Goal: Transaction & Acquisition: Purchase product/service

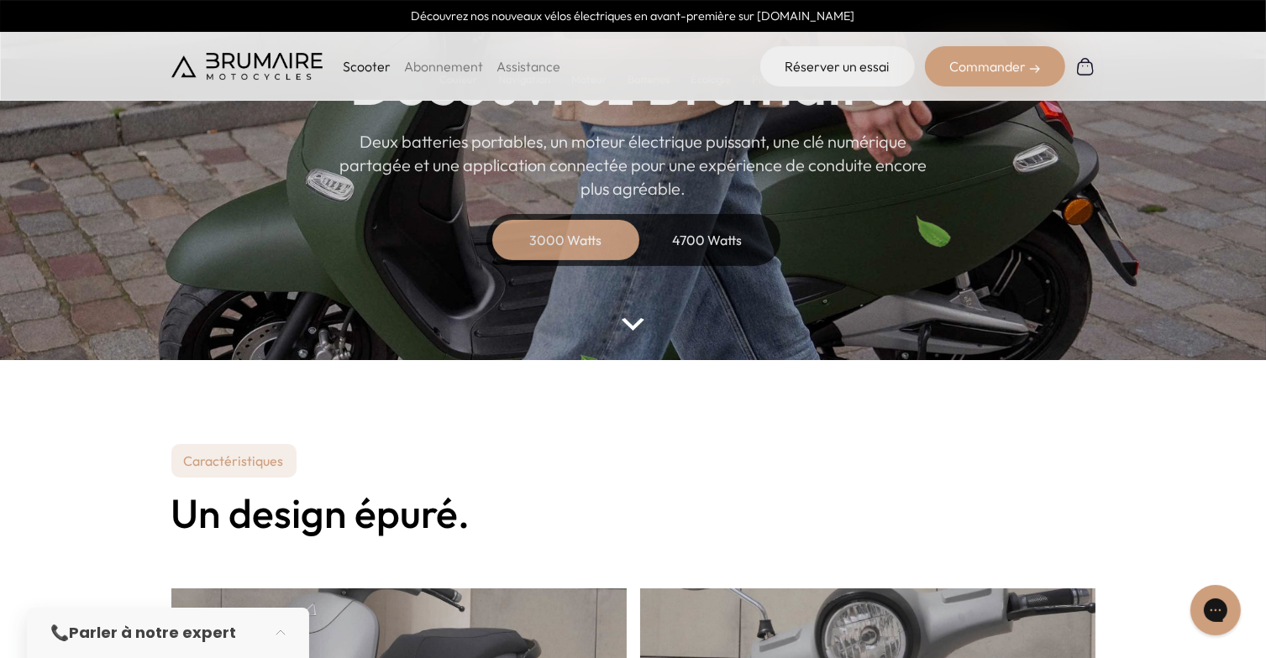
scroll to position [84, 0]
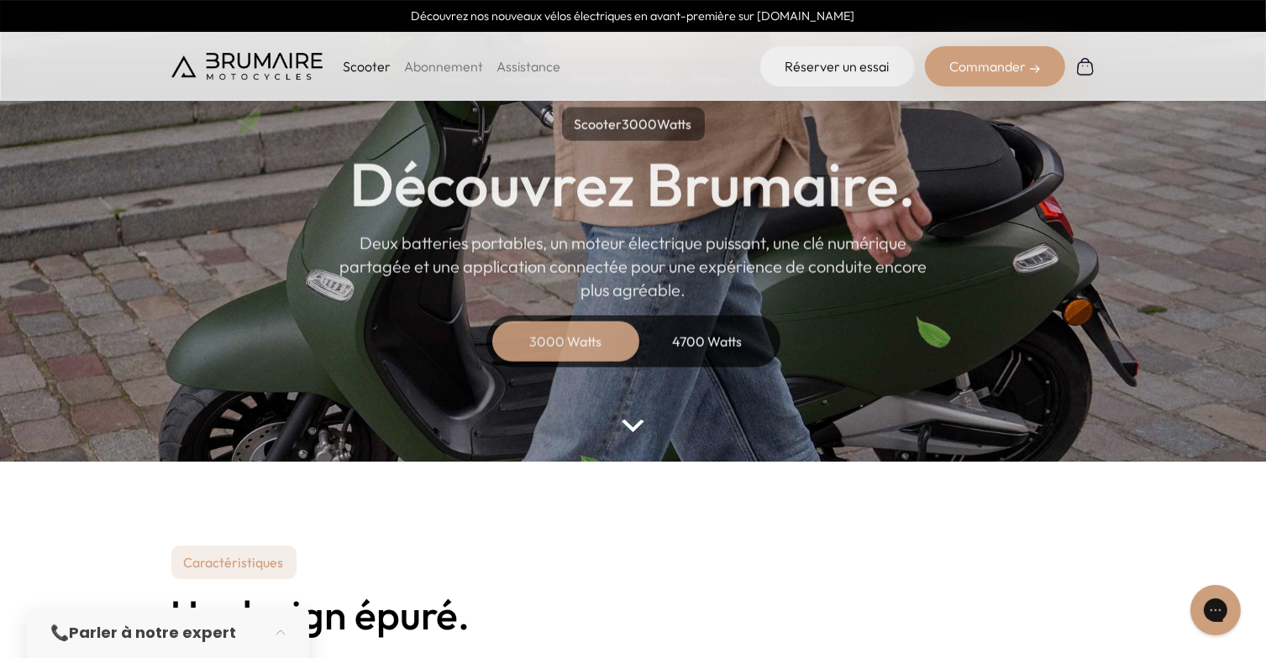
click at [692, 338] on div "4700 Watts" at bounding box center [707, 342] width 134 height 40
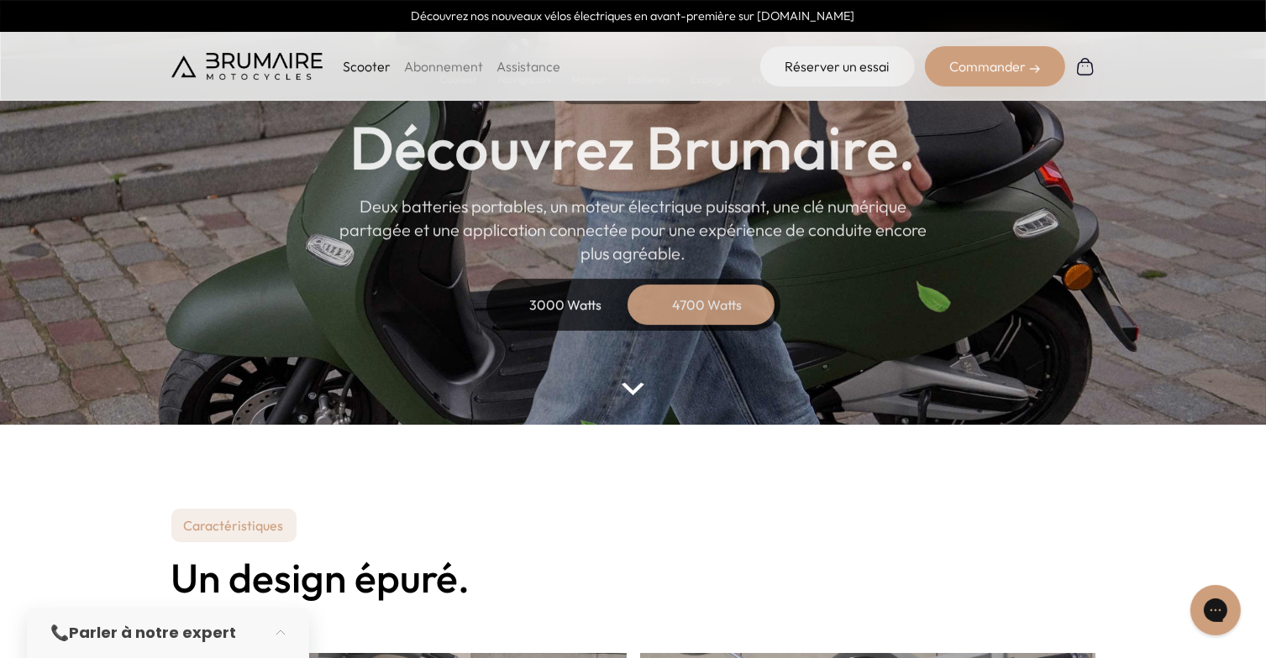
scroll to position [252, 0]
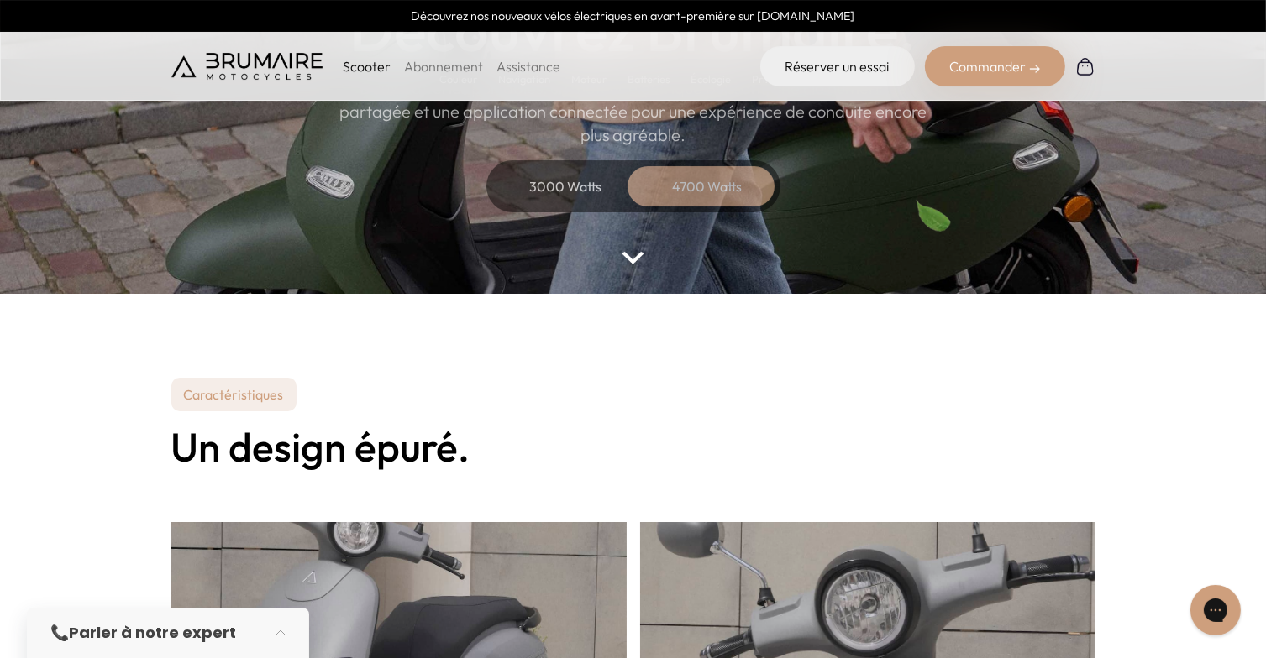
click at [635, 255] on img at bounding box center [633, 258] width 22 height 13
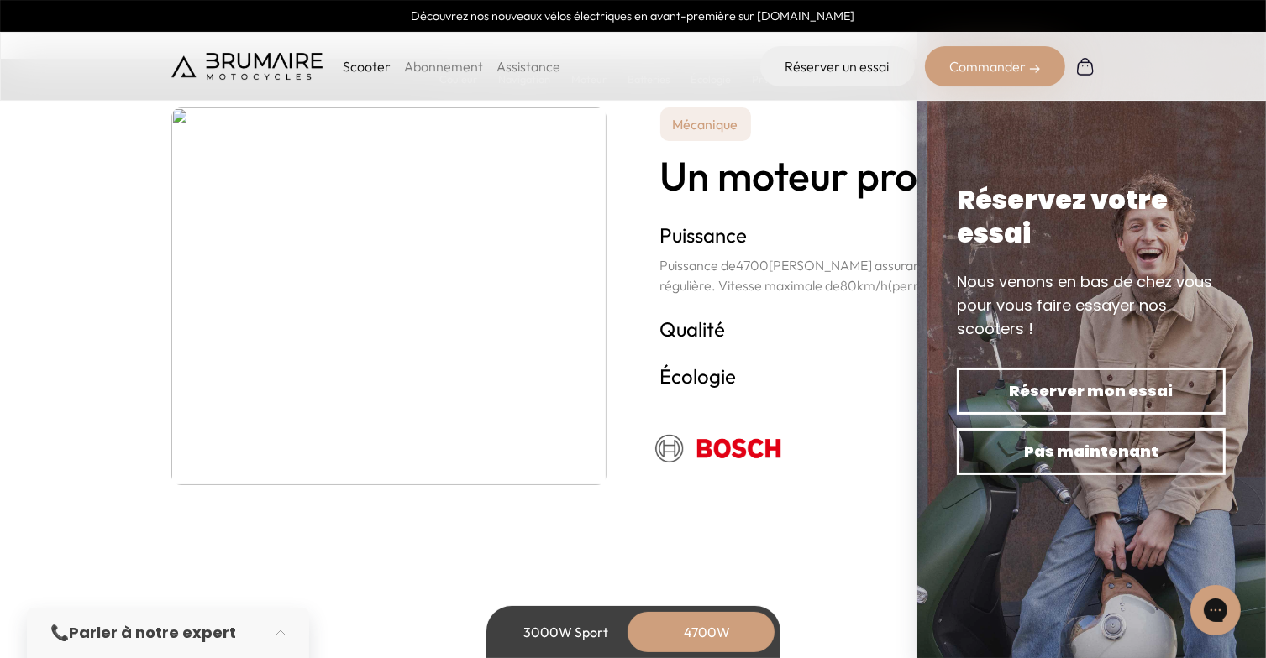
scroll to position [3150, 0]
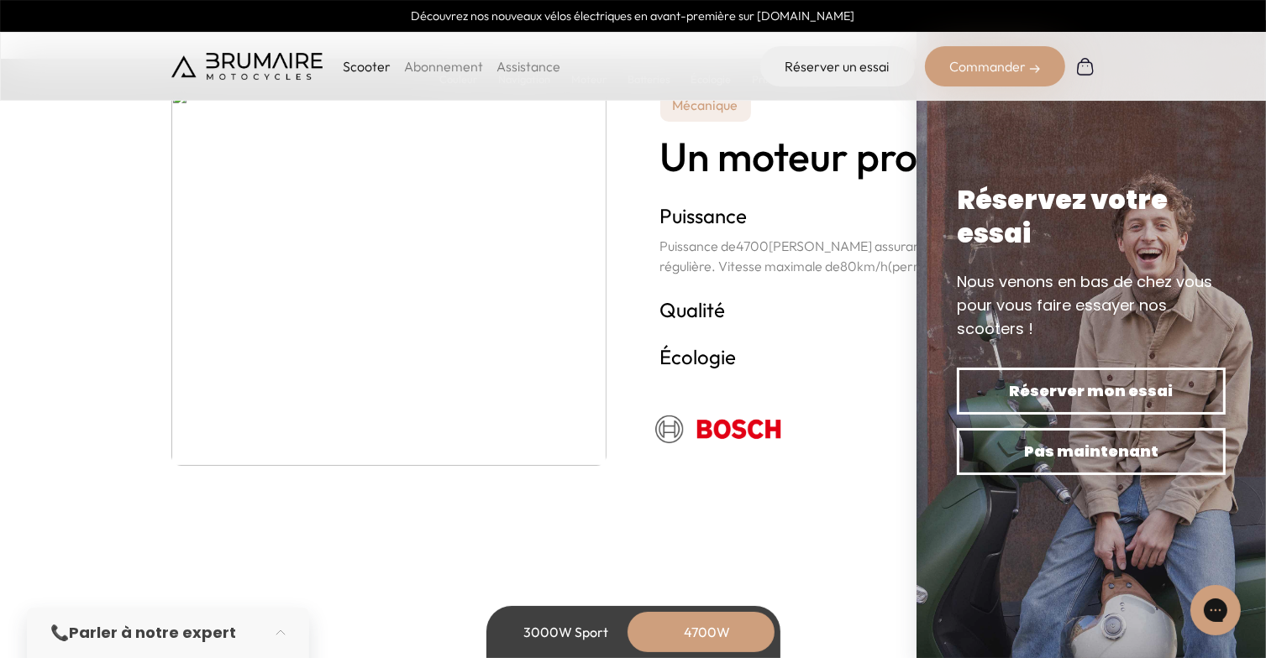
click at [538, 629] on div "3000W Sport" at bounding box center [566, 632] width 134 height 40
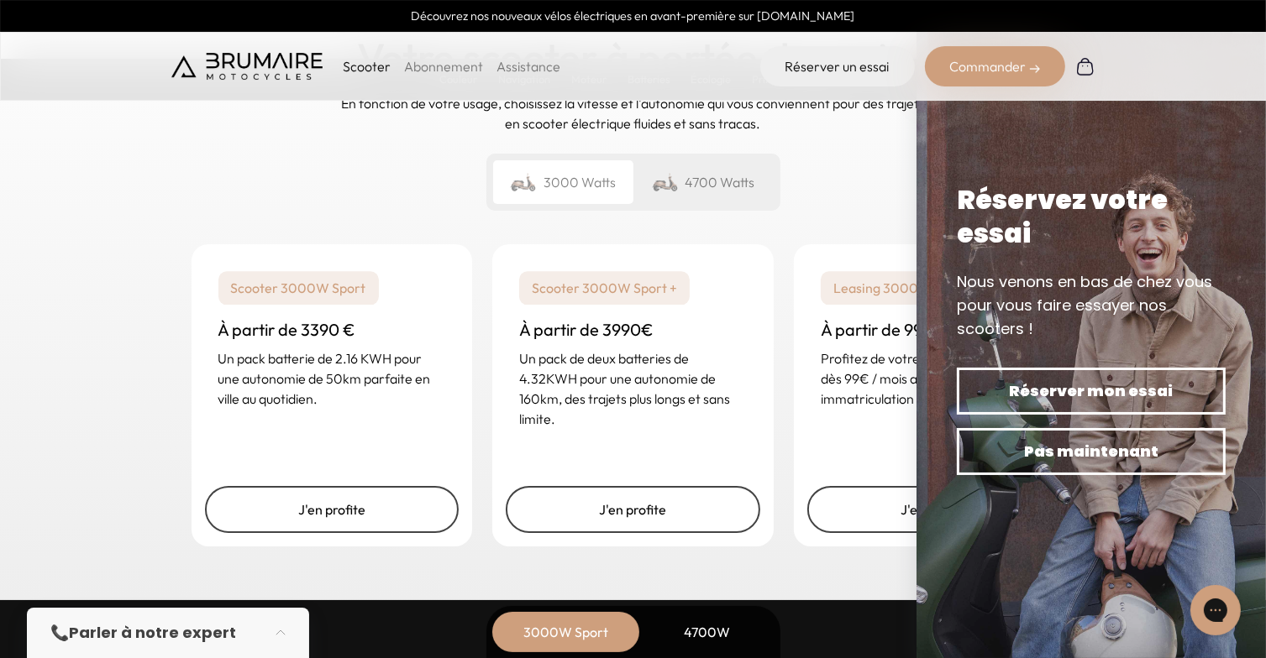
scroll to position [4074, 0]
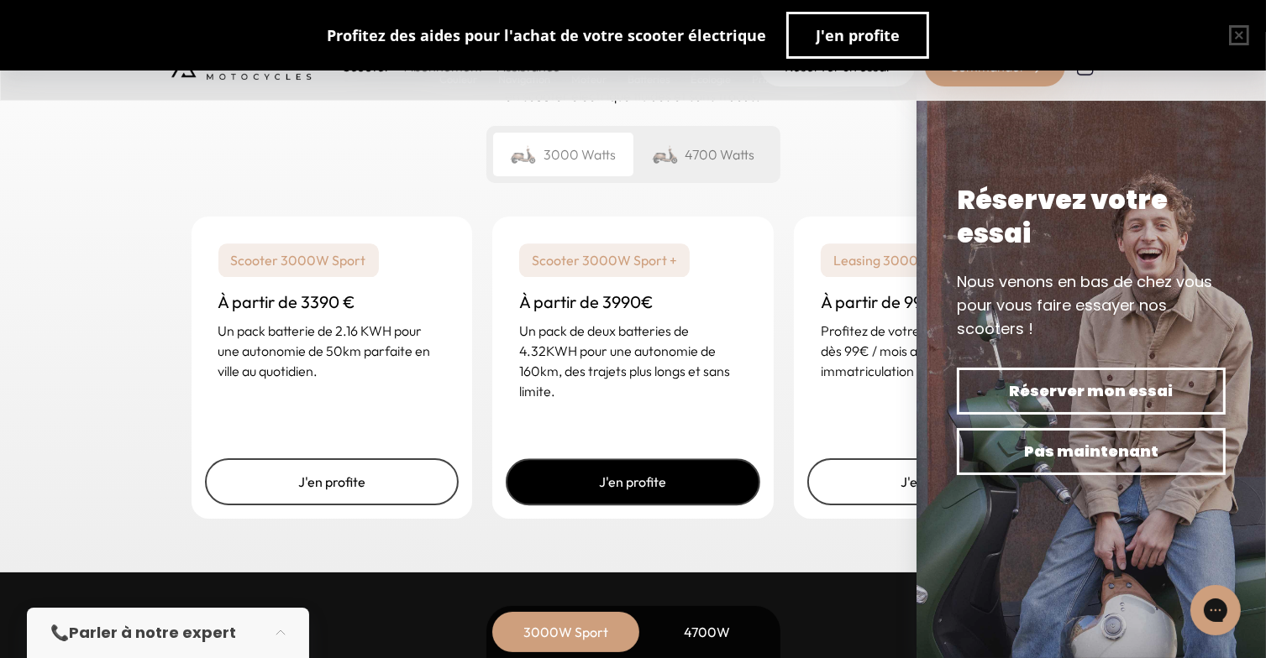
click at [669, 483] on link "J'en profite" at bounding box center [633, 482] width 254 height 47
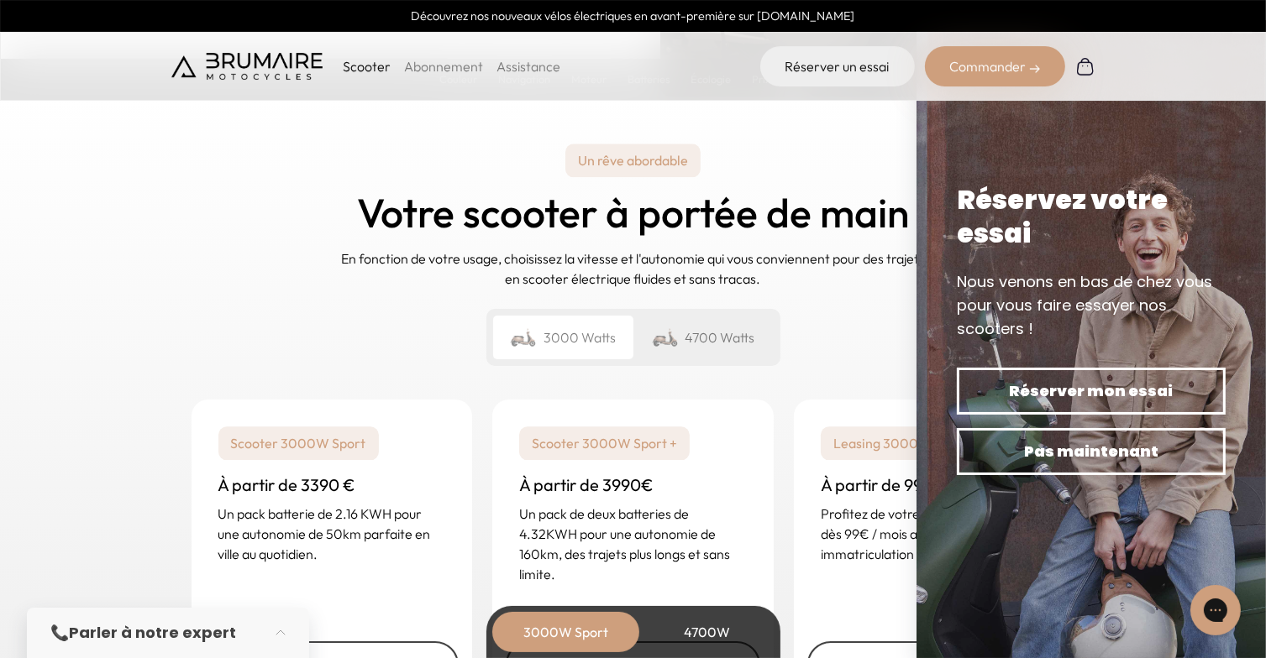
scroll to position [3780, 0]
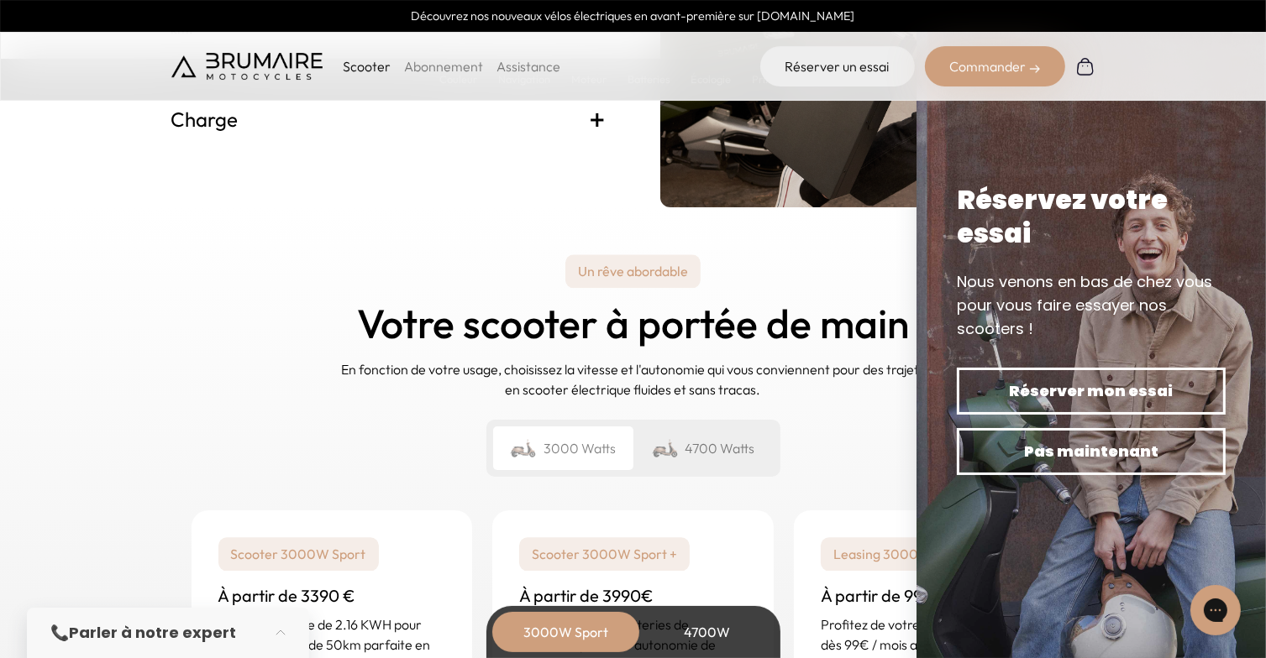
click at [1256, 115] on img at bounding box center [1090, 329] width 349 height 658
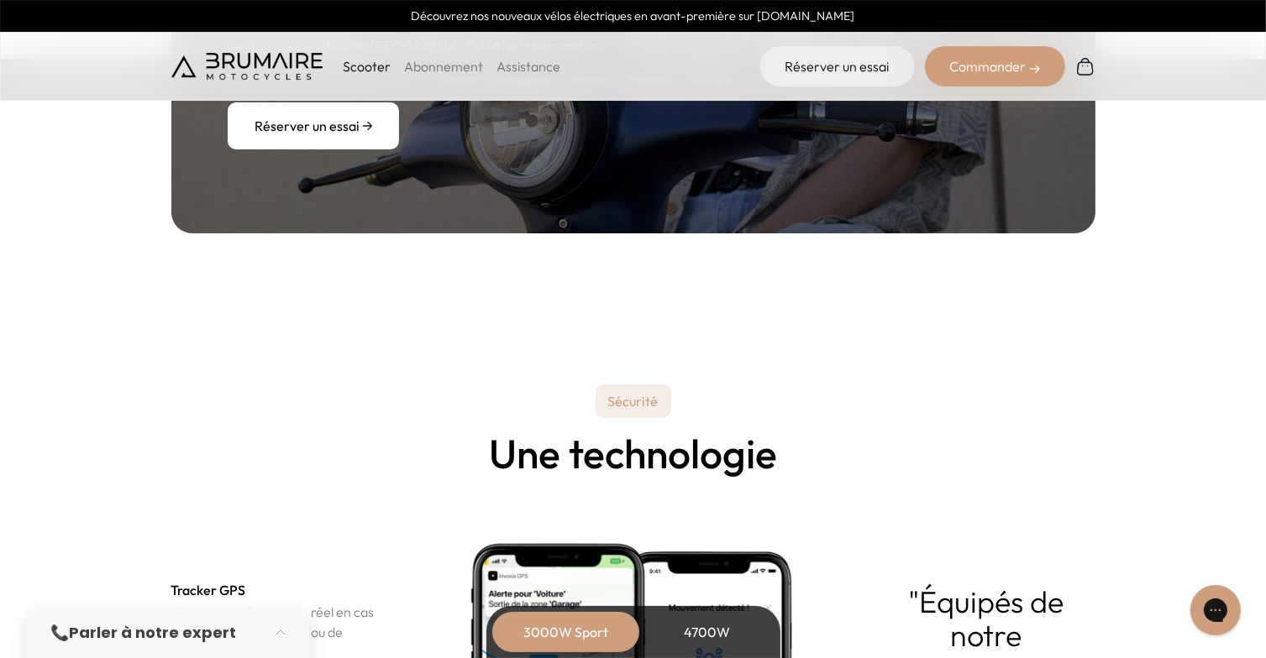
scroll to position [5627, 0]
